Goal: Task Accomplishment & Management: Use online tool/utility

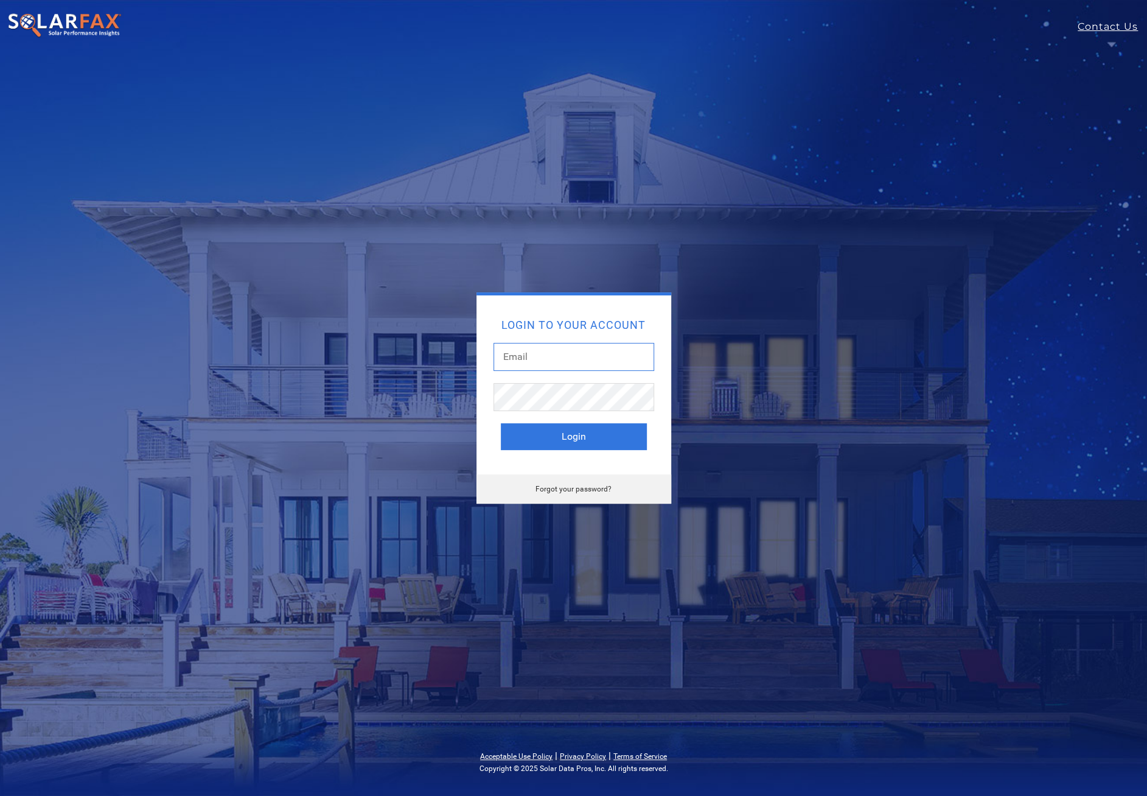
click at [547, 357] on input "text" at bounding box center [574, 357] width 161 height 28
type input "cjhasser@gmail.com"
click at [501, 423] on button "Login" at bounding box center [574, 436] width 146 height 27
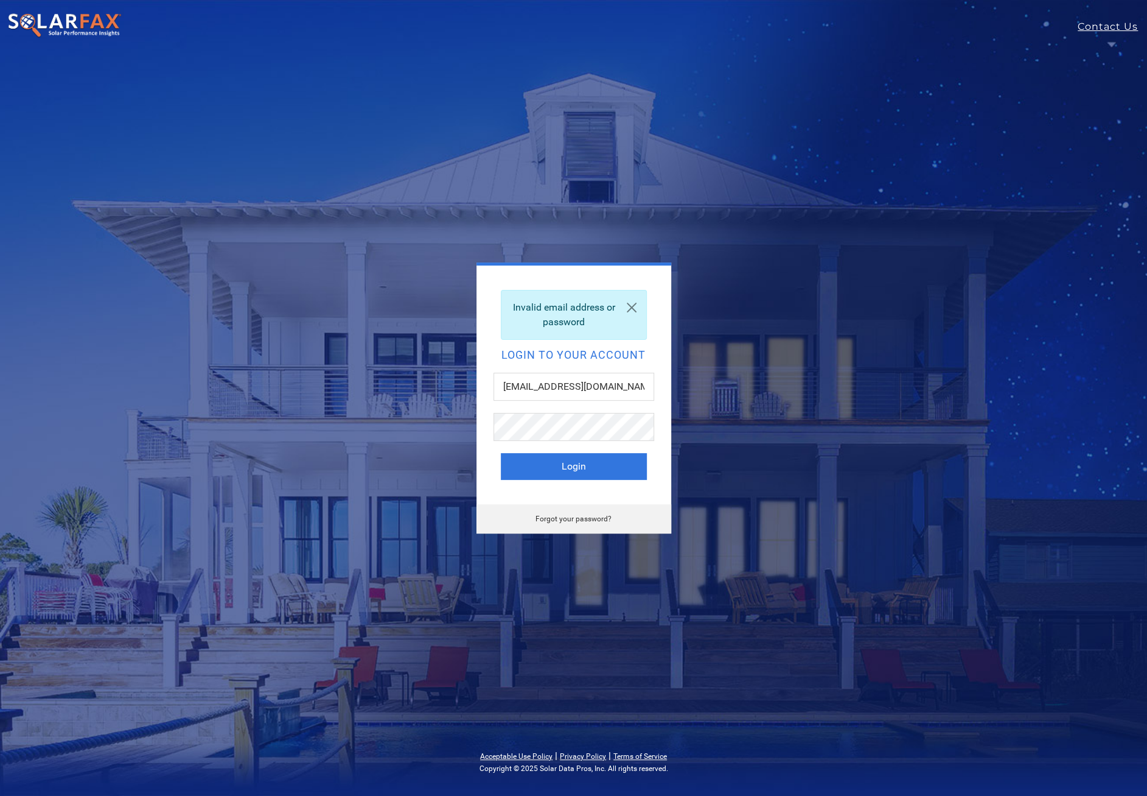
click at [566, 516] on link "Forgot your password?" at bounding box center [574, 518] width 76 height 9
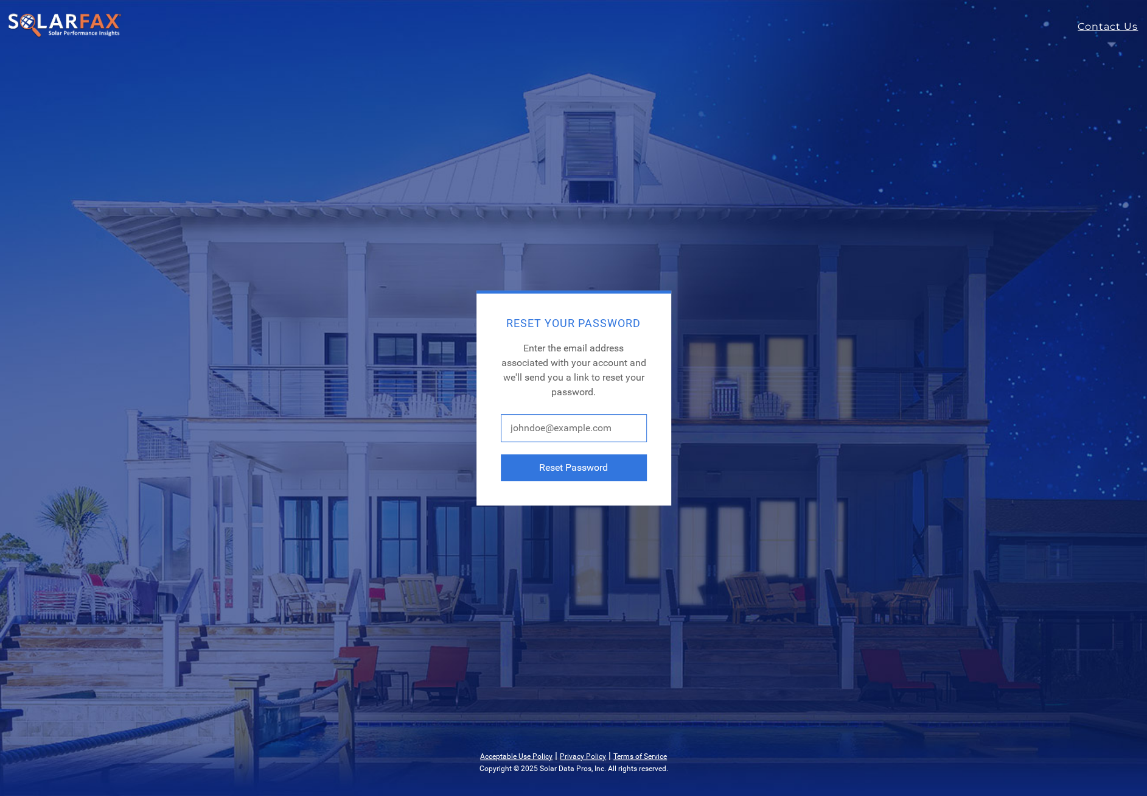
click at [538, 433] on input "text" at bounding box center [574, 428] width 146 height 28
type input "cjhasser@gmail.com"
click at [557, 466] on button "Reset Password" at bounding box center [574, 467] width 146 height 27
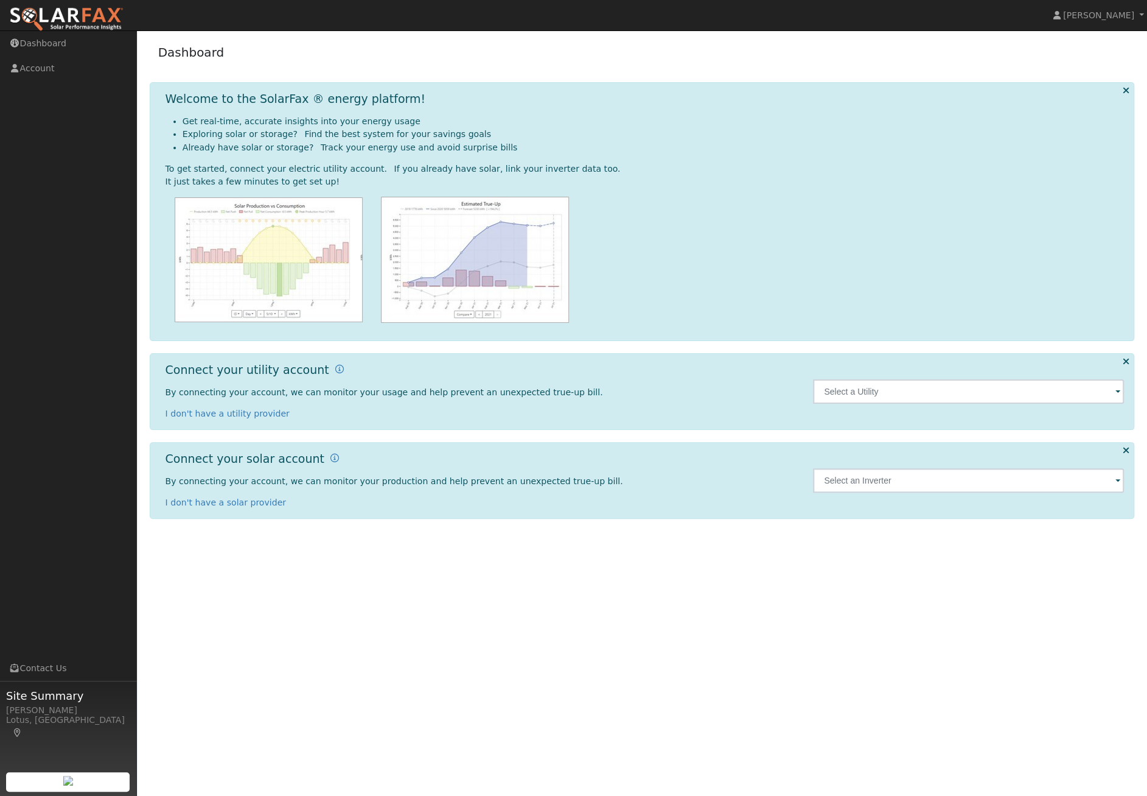
click at [1118, 394] on span at bounding box center [1118, 392] width 5 height 14
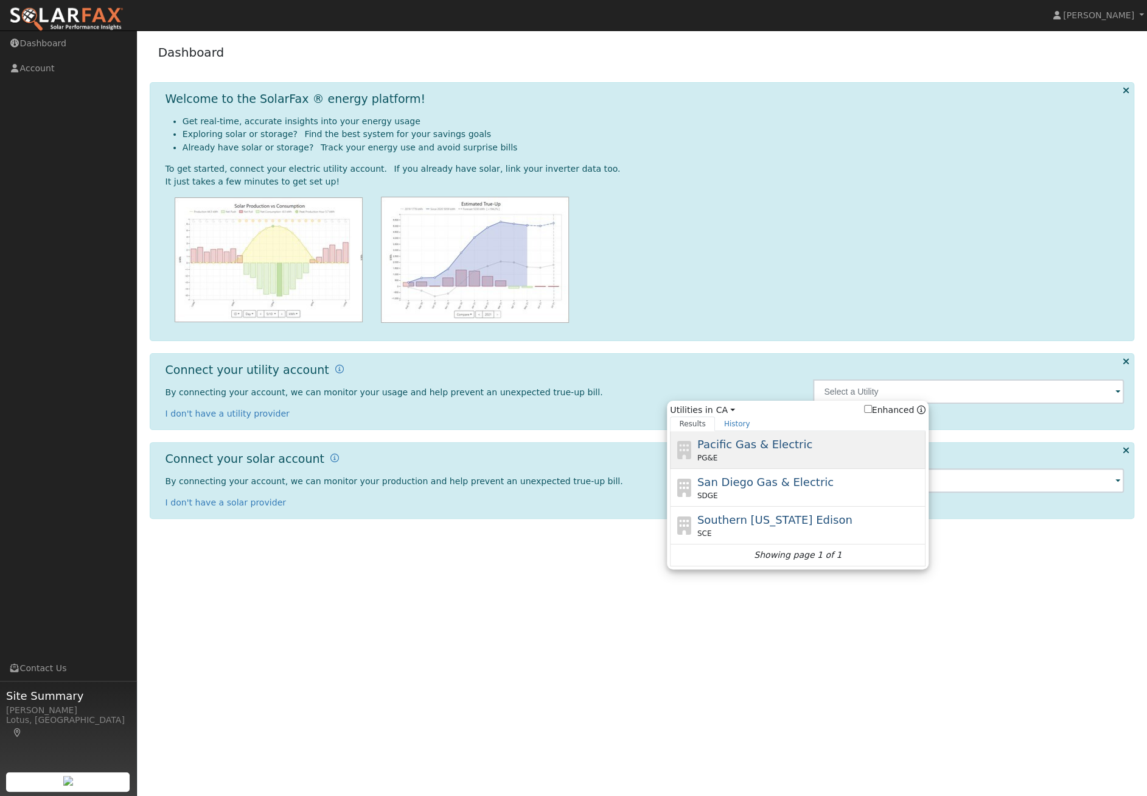
click at [747, 445] on span "Pacific Gas & Electric" at bounding box center [755, 444] width 115 height 13
type input "PG&E"
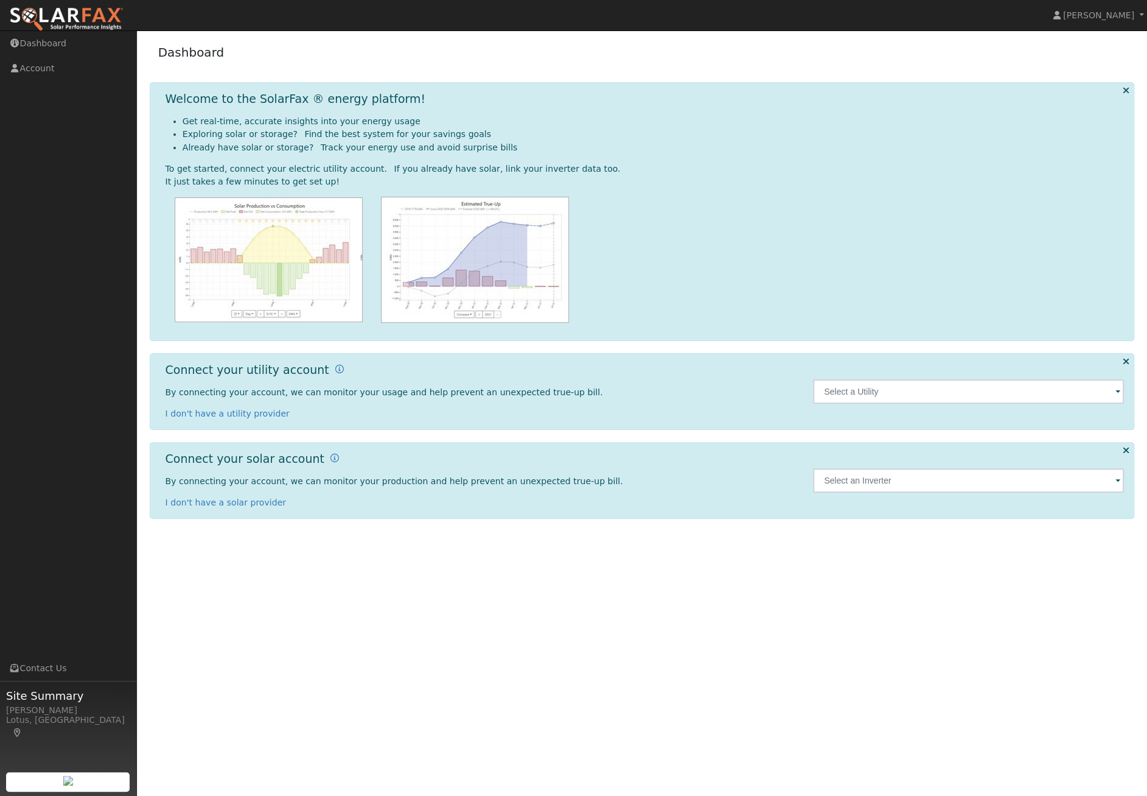
click at [1118, 394] on span at bounding box center [1118, 392] width 5 height 14
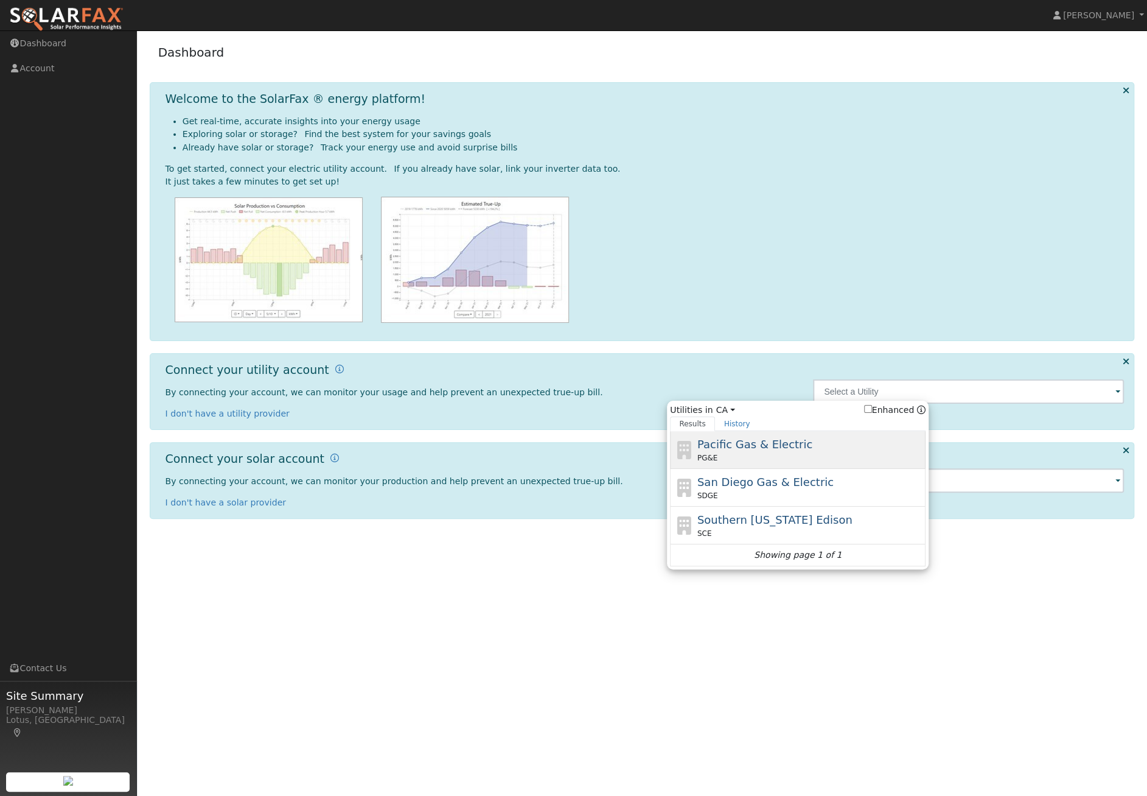
click at [762, 457] on div "PG&E" at bounding box center [811, 457] width 226 height 11
type input "PG&E"
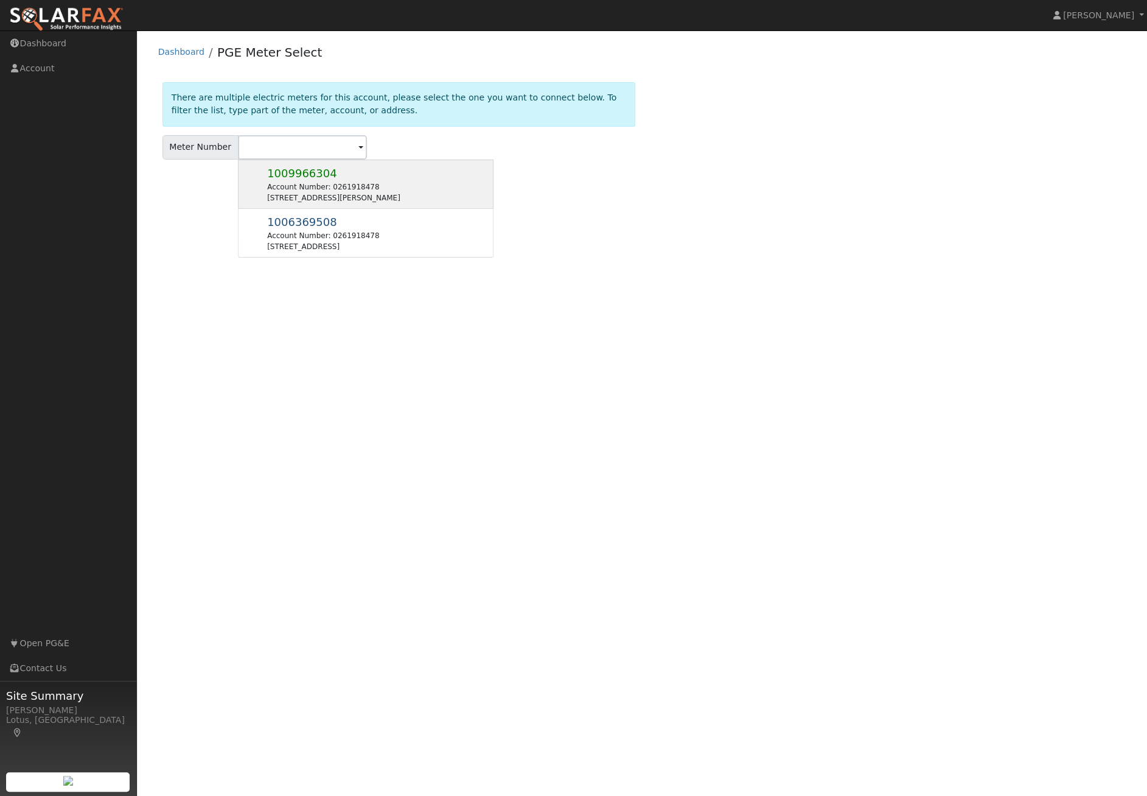
click at [299, 182] on div "Account Number: 0261918478" at bounding box center [333, 186] width 133 height 11
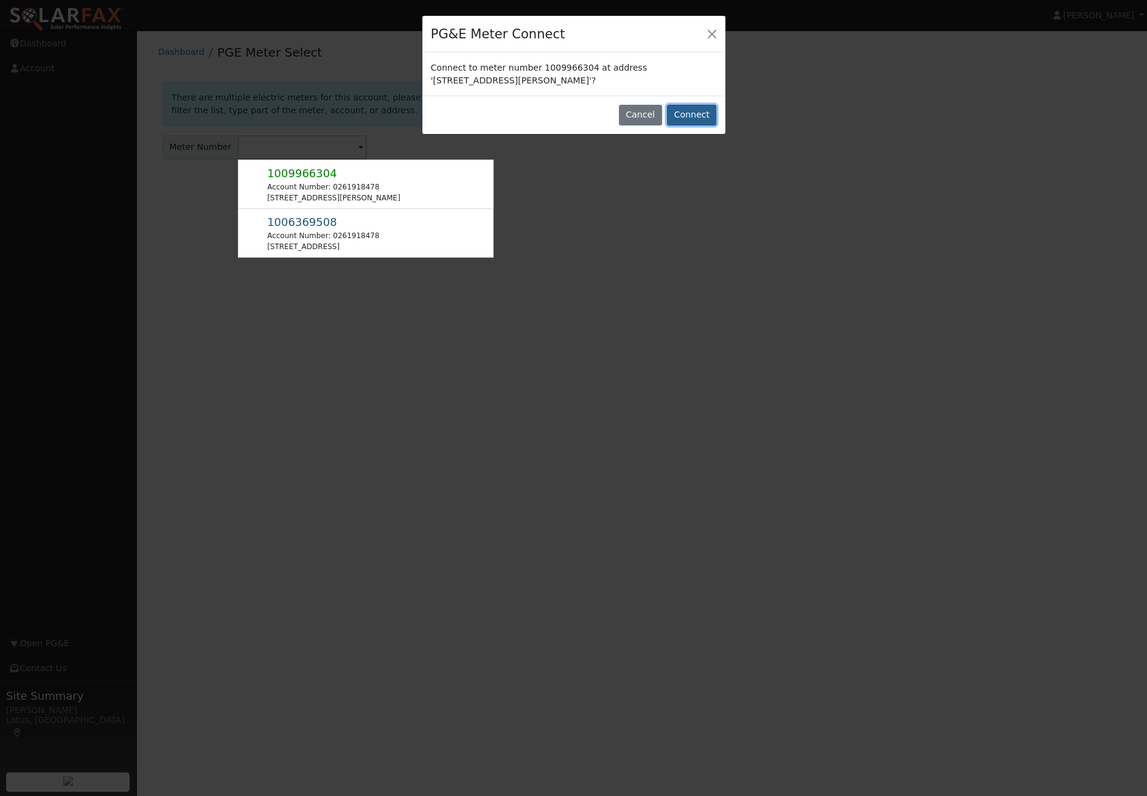
click at [696, 113] on button "Connect" at bounding box center [691, 115] width 49 height 21
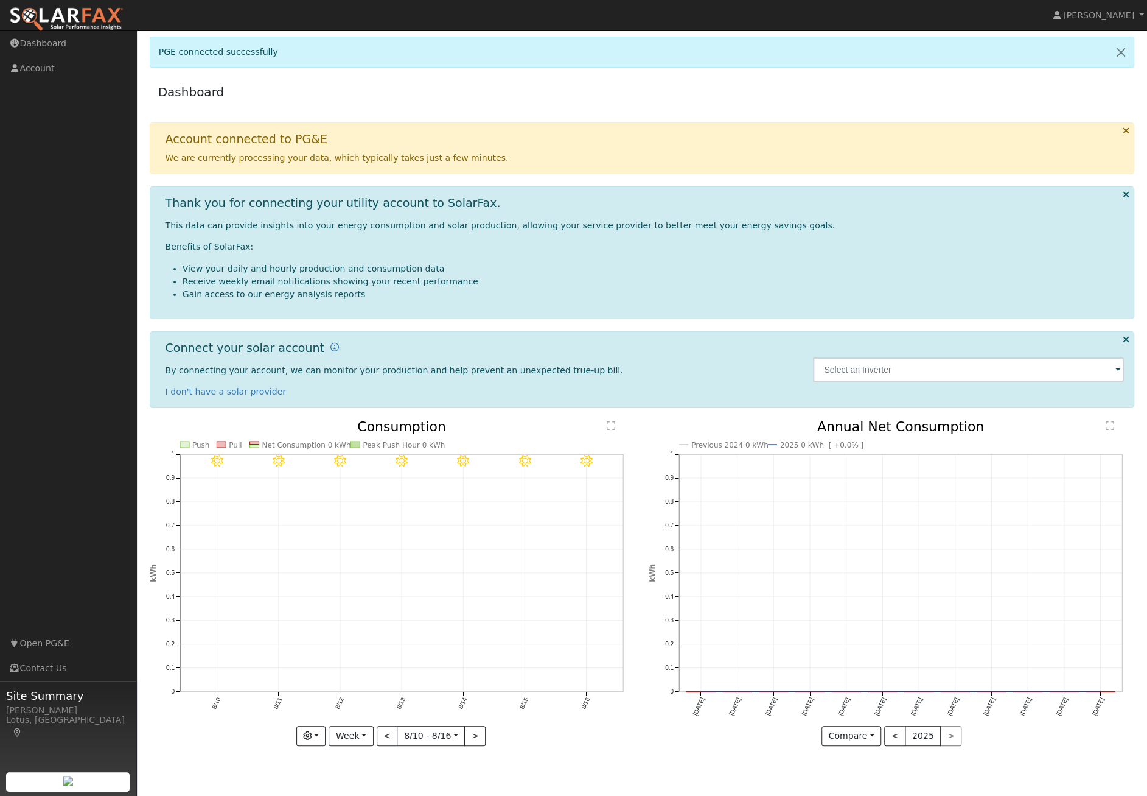
click at [1119, 371] on span at bounding box center [1118, 370] width 5 height 14
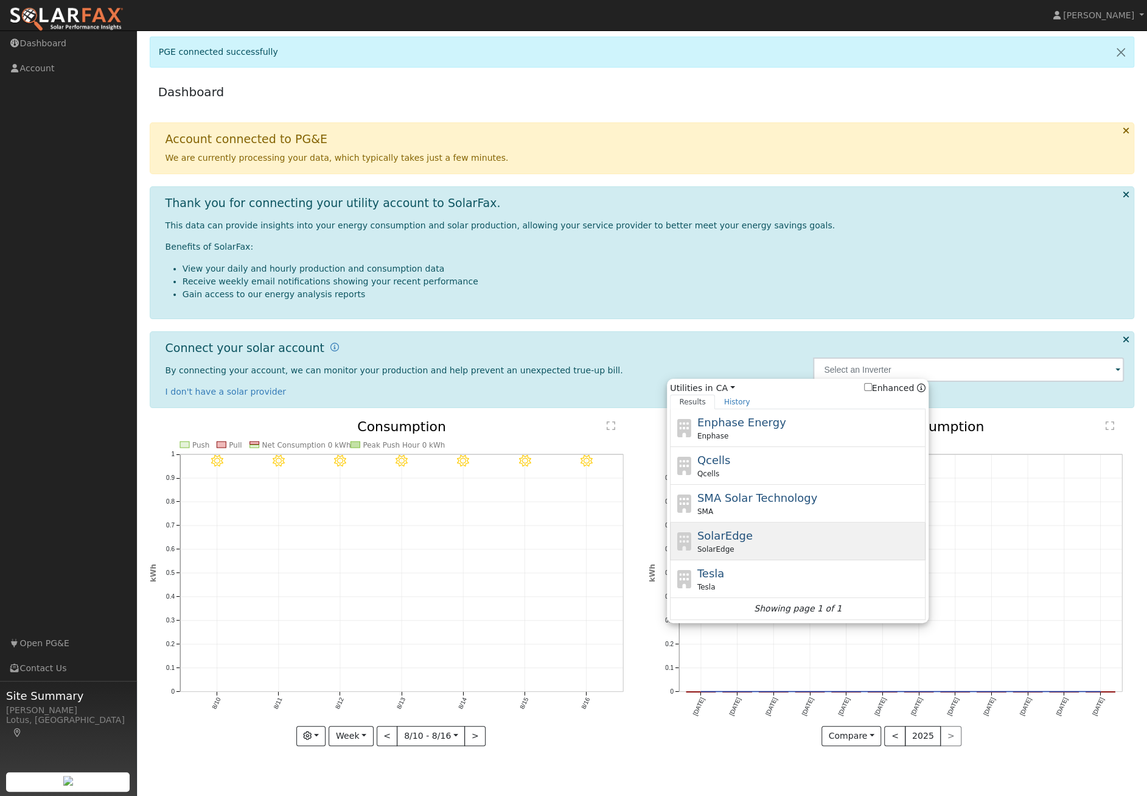
click at [741, 540] on span "SolarEdge" at bounding box center [725, 535] width 55 height 13
type input "SolarEdge"
